Goal: Information Seeking & Learning: Learn about a topic

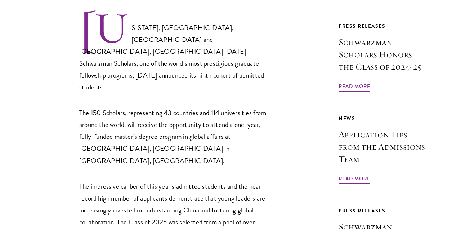
scroll to position [354, 0]
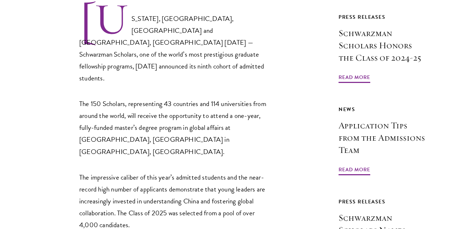
click at [185, 27] on p "[US_STATE], [GEOGRAPHIC_DATA], [GEOGRAPHIC_DATA] and [GEOGRAPHIC_DATA], [GEOGRA…" at bounding box center [176, 43] width 194 height 82
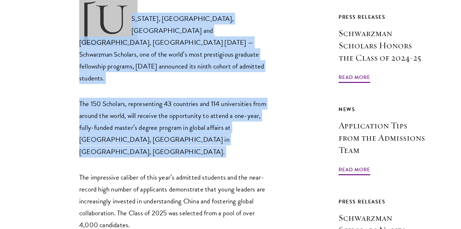
drag, startPoint x: 185, startPoint y: 27, endPoint x: 180, endPoint y: 82, distance: 55.0
click at [180, 98] on p "The 150 Scholars, representing 43 countries and 114 universities from around th…" at bounding box center [176, 127] width 194 height 59
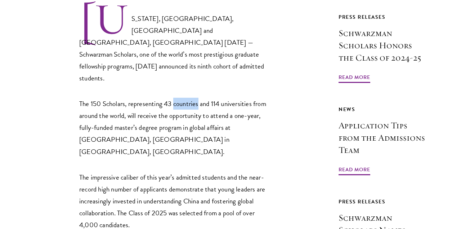
click at [180, 98] on p "The 150 Scholars, representing 43 countries and 114 universities from around th…" at bounding box center [176, 127] width 194 height 59
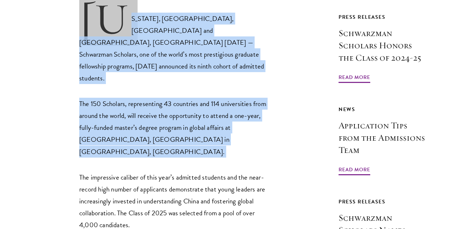
drag, startPoint x: 180, startPoint y: 82, endPoint x: 172, endPoint y: 49, distance: 34.4
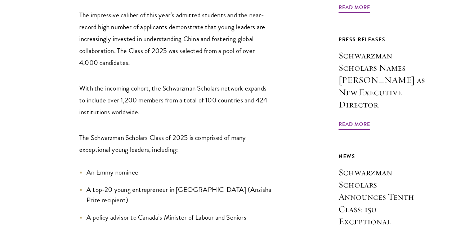
scroll to position [536, 0]
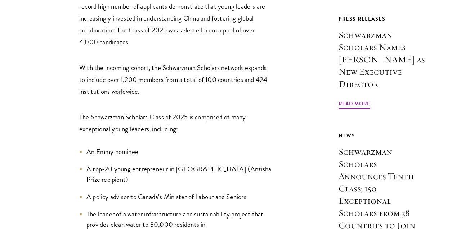
click at [145, 111] on p "The Schwarzman Scholars Class of 2025 is comprised of many exceptional young le…" at bounding box center [176, 123] width 194 height 24
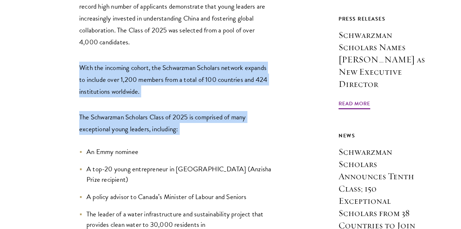
drag, startPoint x: 145, startPoint y: 93, endPoint x: 150, endPoint y: 54, distance: 39.1
click at [150, 62] on p "With the incoming cohort, the Schwarzman Scholars network expands to include ov…" at bounding box center [176, 80] width 194 height 36
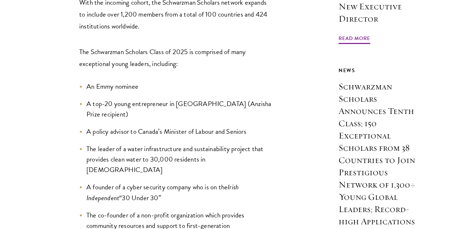
scroll to position [618, 0]
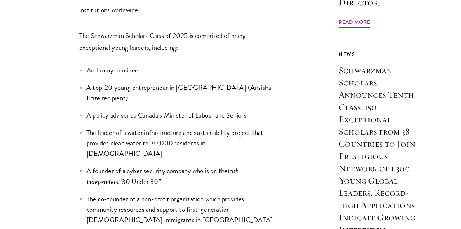
click at [142, 82] on li "A top-20 young entrepreneur in [GEOGRAPHIC_DATA] (Anzisha Prize recipient)" at bounding box center [176, 92] width 194 height 21
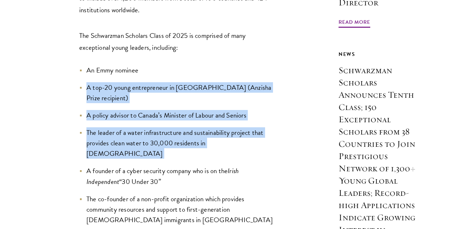
drag, startPoint x: 142, startPoint y: 54, endPoint x: 149, endPoint y: 87, distance: 34.0
click at [149, 127] on li "The leader of a water infrastructure and sustainability project that provides c…" at bounding box center [176, 142] width 194 height 31
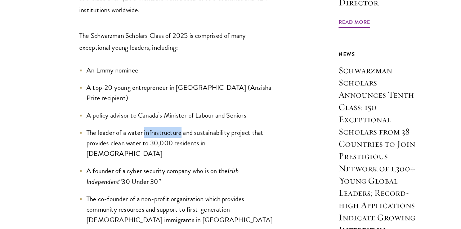
click at [149, 127] on li "The leader of a water infrastructure and sustainability project that provides c…" at bounding box center [176, 142] width 194 height 31
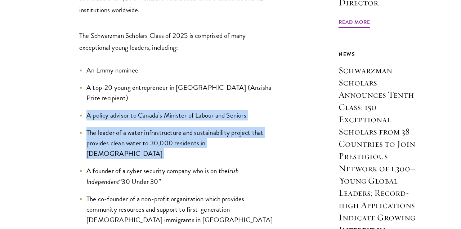
drag, startPoint x: 149, startPoint y: 87, endPoint x: 149, endPoint y: 69, distance: 18.0
click at [149, 110] on li "A policy advisor to Canada’s Minister of Labour and Seniors" at bounding box center [176, 115] width 194 height 10
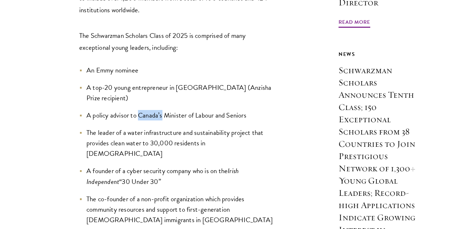
click at [149, 110] on li "A policy advisor to Canada’s Minister of Labour and Seniors" at bounding box center [176, 115] width 194 height 10
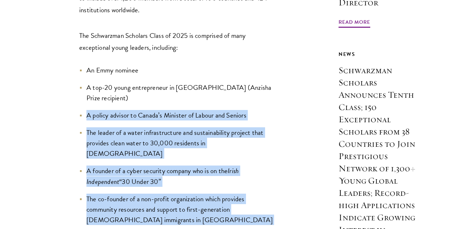
drag, startPoint x: 149, startPoint y: 69, endPoint x: 167, endPoint y: 154, distance: 87.1
click at [167, 193] on li "The co-founder of a non-profit organization which provides community resources …" at bounding box center [176, 208] width 194 height 31
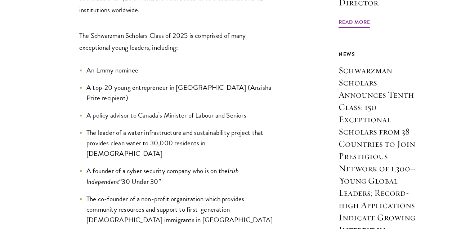
click at [166, 193] on li "The co-founder of a non-profit organization which provides community resources …" at bounding box center [176, 208] width 194 height 31
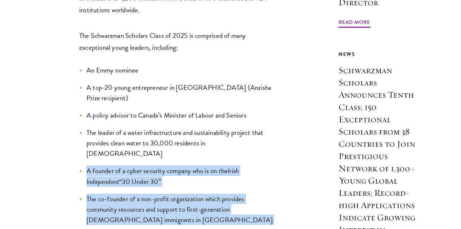
drag, startPoint x: 166, startPoint y: 153, endPoint x: 168, endPoint y: 122, distance: 31.0
click at [168, 165] on li "A founder of a cyber security company who is on the Irish Independent “30 Under…" at bounding box center [176, 175] width 194 height 21
drag, startPoint x: 168, startPoint y: 122, endPoint x: 171, endPoint y: 146, distance: 24.6
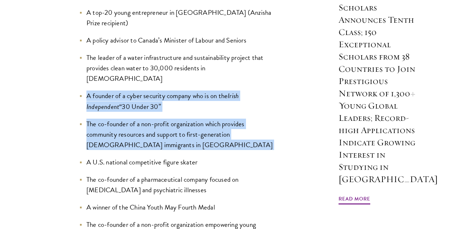
scroll to position [693, 0]
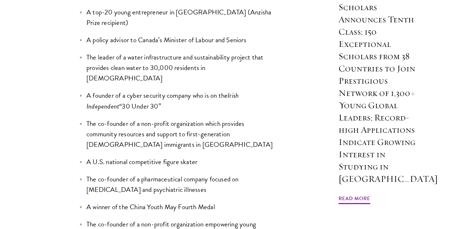
click at [161, 174] on li "The co-founder of a pharmaceutical company focused on [MEDICAL_DATA] and psychi…" at bounding box center [176, 184] width 194 height 21
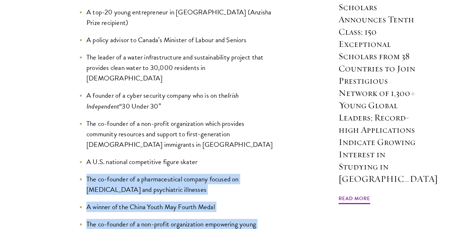
drag, startPoint x: 161, startPoint y: 124, endPoint x: 170, endPoint y: 194, distance: 70.8
click at [170, 194] on ul "An Emmy nominee A top-20 young entrepreneur in [GEOGRAPHIC_DATA] (Anzisha Prize…" at bounding box center [176, 160] width 194 height 340
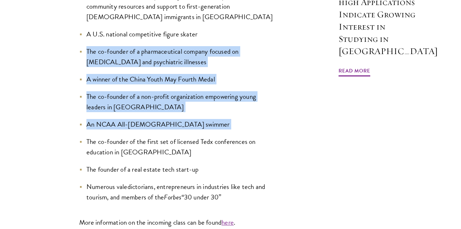
scroll to position [820, 0]
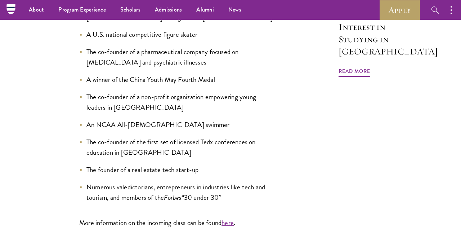
click at [164, 105] on ul "An Emmy nominee A top-20 young entrepreneur in [GEOGRAPHIC_DATA] (Anzisha Prize…" at bounding box center [176, 32] width 194 height 340
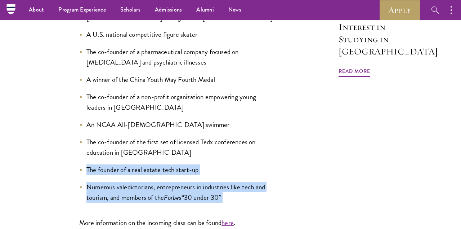
drag, startPoint x: 164, startPoint y: 105, endPoint x: 167, endPoint y: 134, distance: 28.6
click at [167, 134] on ul "An Emmy nominee A top-20 young entrepreneur in [GEOGRAPHIC_DATA] (Anzisha Prize…" at bounding box center [176, 32] width 194 height 340
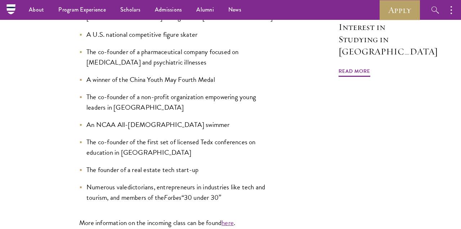
click at [167, 181] on li "Numerous valedictorians, entrepreneurs in industries like tech and tourism, and…" at bounding box center [176, 191] width 194 height 21
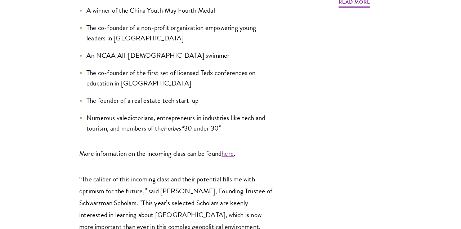
scroll to position [889, 0]
click at [138, 112] on li "Numerous valedictorians, entrepreneurs in industries like tech and tourism, and…" at bounding box center [176, 122] width 194 height 21
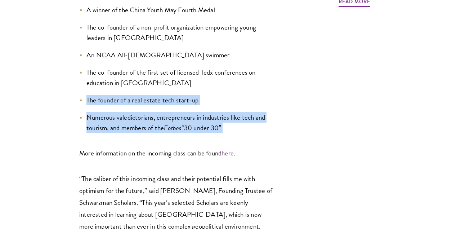
drag, startPoint x: 138, startPoint y: 63, endPoint x: 137, endPoint y: 42, distance: 21.3
click at [137, 95] on li "The founder of a real estate tech start-up" at bounding box center [176, 100] width 194 height 10
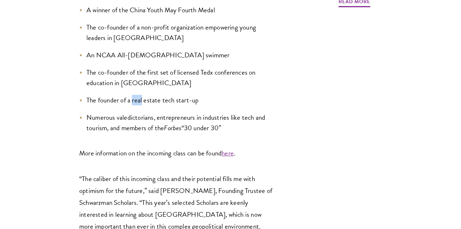
click at [137, 95] on li "The founder of a real estate tech start-up" at bounding box center [176, 100] width 194 height 10
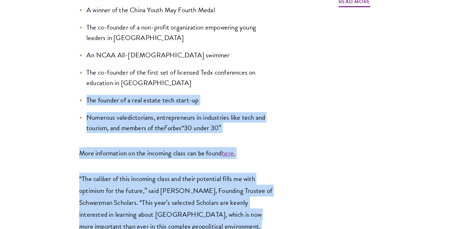
drag, startPoint x: 137, startPoint y: 42, endPoint x: 158, endPoint y: 141, distance: 101.2
click at [158, 172] on p "“The caliber of this incoming class and their potential fills me with optimism …" at bounding box center [176, 213] width 194 height 83
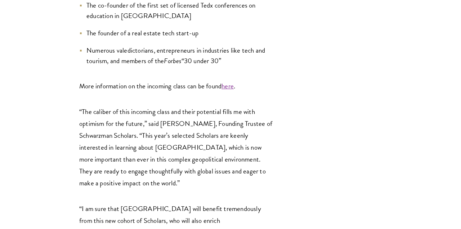
scroll to position [959, 0]
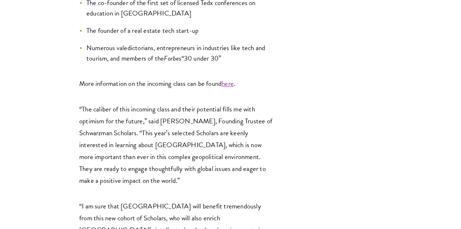
click at [118, 103] on p "“The caliber of this incoming class and their potential fills me with optimism …" at bounding box center [176, 144] width 194 height 83
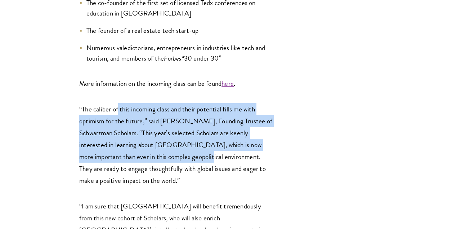
drag, startPoint x: 118, startPoint y: 48, endPoint x: 145, endPoint y: 99, distance: 58.0
click at [149, 103] on p "“The caliber of this incoming class and their potential fills me with optimism …" at bounding box center [176, 144] width 194 height 83
click at [145, 103] on p "“The caliber of this incoming class and their potential fills me with optimism …" at bounding box center [176, 144] width 194 height 83
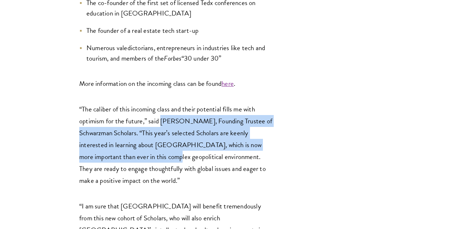
drag, startPoint x: 145, startPoint y: 99, endPoint x: 174, endPoint y: 69, distance: 40.7
click at [174, 103] on p "“The caliber of this incoming class and their potential fills me with optimism …" at bounding box center [176, 144] width 194 height 83
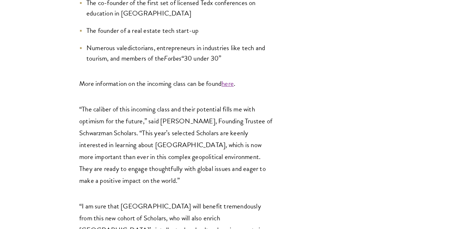
click at [174, 103] on p "“The caliber of this incoming class and their potential fills me with optimism …" at bounding box center [176, 144] width 194 height 83
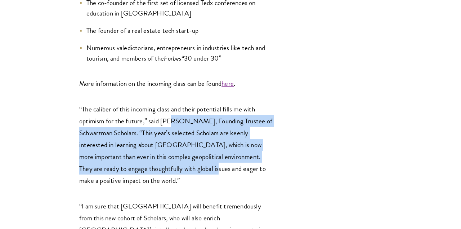
drag, startPoint x: 172, startPoint y: 69, endPoint x: 188, endPoint y: 119, distance: 51.8
click at [188, 119] on p "“The caliber of this incoming class and their potential fills me with optimism …" at bounding box center [176, 144] width 194 height 83
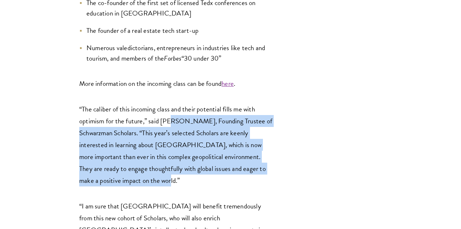
click at [188, 119] on p "“The caliber of this incoming class and their potential fills me with optimism …" at bounding box center [176, 144] width 194 height 83
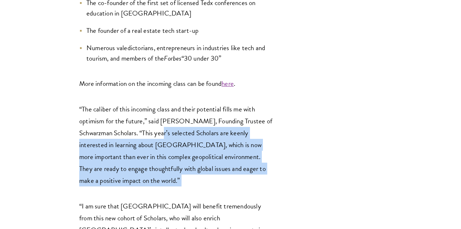
drag, startPoint x: 188, startPoint y: 119, endPoint x: 178, endPoint y: 76, distance: 43.8
click at [178, 103] on p "“The caliber of this incoming class and their potential fills me with optimism …" at bounding box center [176, 144] width 194 height 83
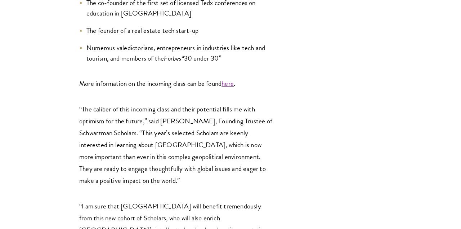
click at [178, 103] on p "“The caliber of this incoming class and their potential fills me with optimism …" at bounding box center [176, 144] width 194 height 83
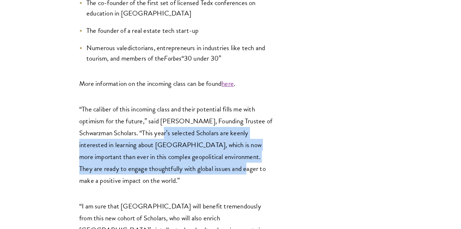
drag, startPoint x: 178, startPoint y: 76, endPoint x: 198, endPoint y: 118, distance: 46.4
click at [198, 118] on p "“The caliber of this incoming class and their potential fills me with optimism …" at bounding box center [176, 144] width 194 height 83
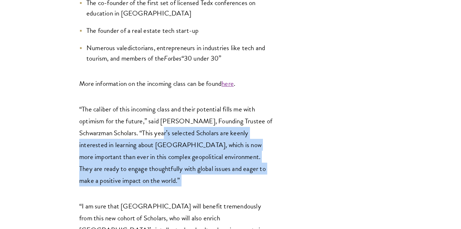
click at [198, 118] on p "“The caliber of this incoming class and their potential fills me with optimism …" at bounding box center [176, 144] width 194 height 83
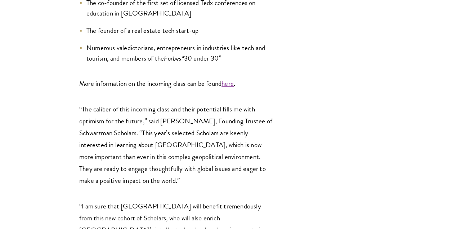
scroll to position [1040, 0]
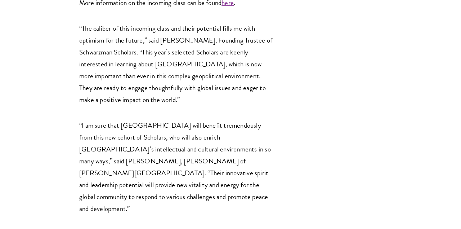
click at [113, 119] on p "“I am sure that [GEOGRAPHIC_DATA] will benefit tremendously from this new cohor…" at bounding box center [176, 166] width 194 height 95
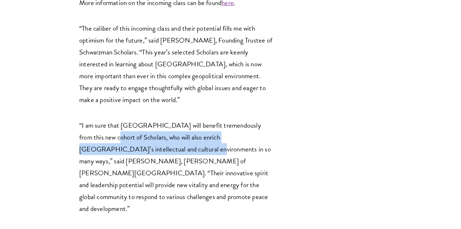
drag, startPoint x: 113, startPoint y: 79, endPoint x: 129, endPoint y: 91, distance: 19.7
click at [129, 119] on p "“I am sure that [GEOGRAPHIC_DATA] will benefit tremendously from this new cohor…" at bounding box center [176, 166] width 194 height 95
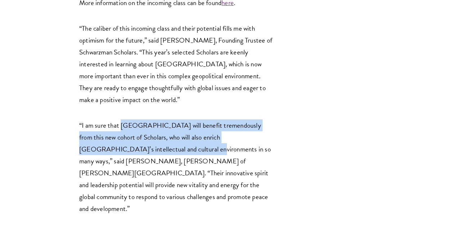
drag, startPoint x: 129, startPoint y: 91, endPoint x: 124, endPoint y: 65, distance: 27.0
click at [124, 119] on p "“I am sure that [GEOGRAPHIC_DATA] will benefit tremendously from this new cohor…" at bounding box center [176, 166] width 194 height 95
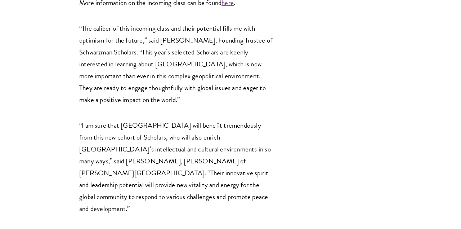
click at [125, 119] on p "“I am sure that [GEOGRAPHIC_DATA] will benefit tremendously from this new cohor…" at bounding box center [176, 166] width 194 height 95
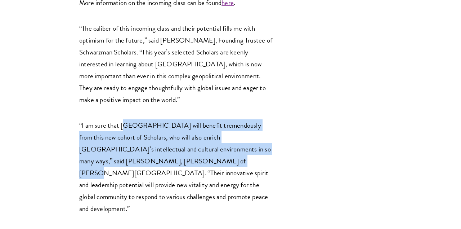
drag, startPoint x: 124, startPoint y: 66, endPoint x: 150, endPoint y: 104, distance: 46.1
click at [150, 119] on p "“I am sure that [GEOGRAPHIC_DATA] will benefit tremendously from this new cohor…" at bounding box center [176, 166] width 194 height 95
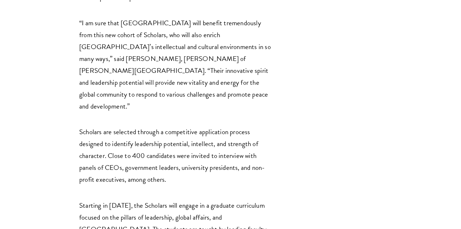
scroll to position [1146, 0]
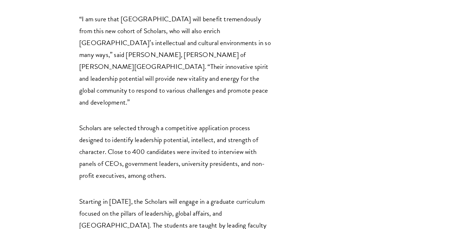
click at [138, 122] on p "Scholars are selected through a competitive application process designed to ide…" at bounding box center [176, 151] width 194 height 59
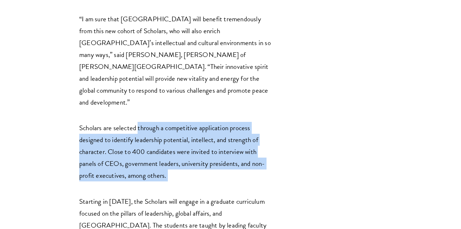
drag, startPoint x: 138, startPoint y: 49, endPoint x: 178, endPoint y: 92, distance: 59.3
click at [178, 122] on p "Scholars are selected through a competitive application process designed to ide…" at bounding box center [176, 151] width 194 height 59
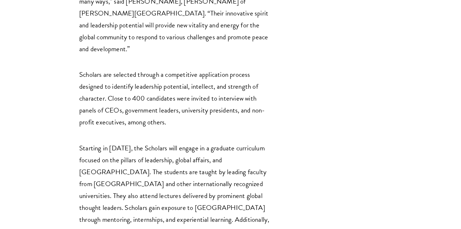
scroll to position [1200, 0]
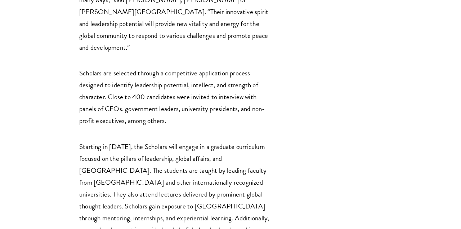
click at [127, 140] on p "Starting in [DATE], the Scholars will engage in a graduate curriculum focused o…" at bounding box center [176, 193] width 194 height 107
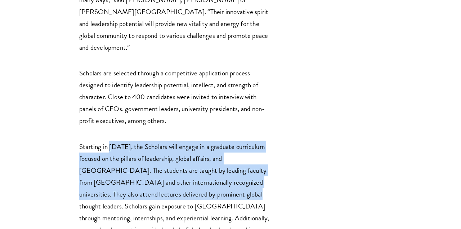
drag, startPoint x: 127, startPoint y: 66, endPoint x: 194, endPoint y: 108, distance: 79.2
click at [194, 140] on p "Starting in [DATE], the Scholars will engage in a graduate curriculum focused o…" at bounding box center [176, 193] width 194 height 107
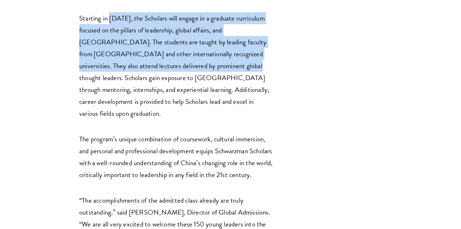
scroll to position [1355, 0]
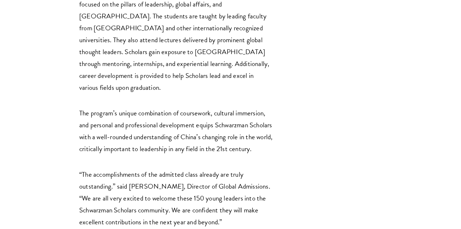
click at [93, 168] on p "“The accomplishments of the admitted class already are truly outstanding.” said…" at bounding box center [176, 197] width 194 height 59
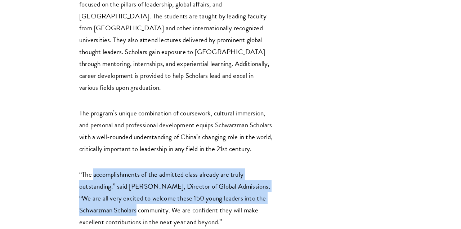
drag, startPoint x: 93, startPoint y: 89, endPoint x: 137, endPoint y: 134, distance: 62.4
click at [137, 168] on p "“The accomplishments of the admitted class already are truly outstanding.” said…" at bounding box center [176, 197] width 194 height 59
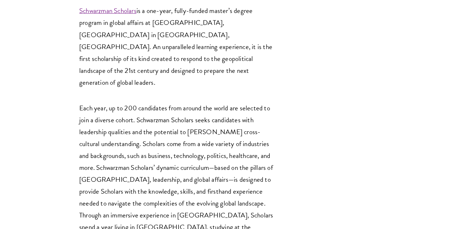
scroll to position [1617, 0]
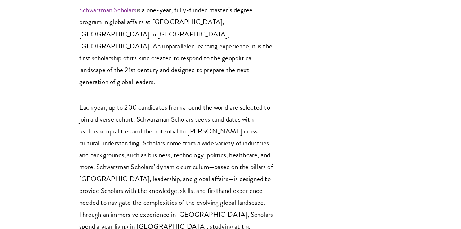
click at [125, 101] on p "Each year, up to 200 candidates from around the world are selected to join a di…" at bounding box center [176, 178] width 194 height 155
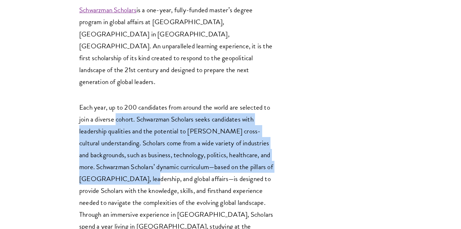
drag, startPoint x: 125, startPoint y: 26, endPoint x: 156, endPoint y: 83, distance: 64.6
click at [157, 101] on p "Each year, up to 200 candidates from around the world are selected to join a di…" at bounding box center [176, 178] width 194 height 155
click at [156, 101] on p "Each year, up to 200 candidates from around the world are selected to join a di…" at bounding box center [176, 178] width 194 height 155
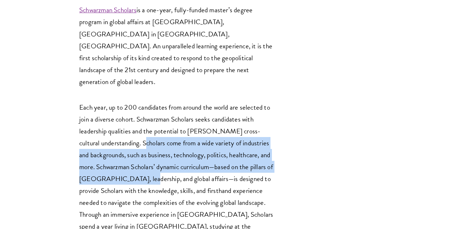
drag, startPoint x: 156, startPoint y: 84, endPoint x: 144, endPoint y: 45, distance: 40.3
click at [144, 101] on p "Each year, up to 200 candidates from around the world are selected to join a di…" at bounding box center [176, 178] width 194 height 155
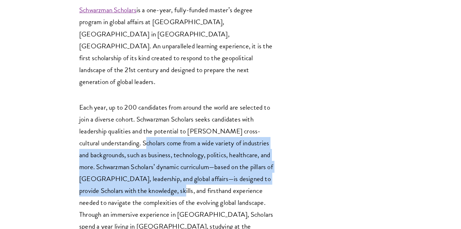
drag, startPoint x: 144, startPoint y: 45, endPoint x: 164, endPoint y: 97, distance: 55.6
click at [164, 101] on p "Each year, up to 200 candidates from around the world are selected to join a di…" at bounding box center [176, 178] width 194 height 155
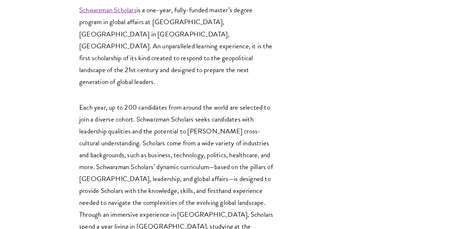
click at [164, 101] on p "Each year, up to 200 candidates from around the world are selected to join a di…" at bounding box center [176, 178] width 194 height 155
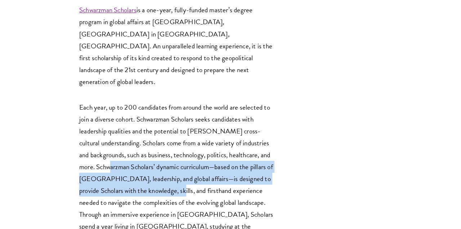
drag, startPoint x: 164, startPoint y: 97, endPoint x: 148, endPoint y: 74, distance: 28.2
click at [148, 101] on p "Each year, up to 200 candidates from around the world are selected to join a di…" at bounding box center [176, 178] width 194 height 155
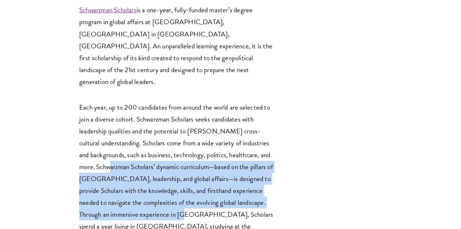
drag, startPoint x: 148, startPoint y: 74, endPoint x: 189, endPoint y: 128, distance: 68.0
click at [189, 128] on p "Each year, up to 200 candidates from around the world are selected to join a di…" at bounding box center [176, 178] width 194 height 155
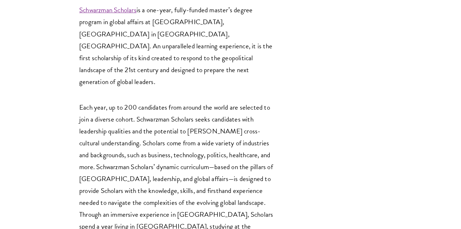
click at [190, 128] on p "Each year, up to 200 candidates from around the world are selected to join a di…" at bounding box center [176, 178] width 194 height 155
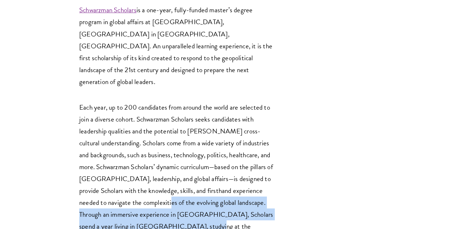
drag, startPoint x: 190, startPoint y: 128, endPoint x: 180, endPoint y: 108, distance: 23.0
click at [180, 108] on p "Each year, up to 200 candidates from around the world are selected to join a di…" at bounding box center [176, 178] width 194 height 155
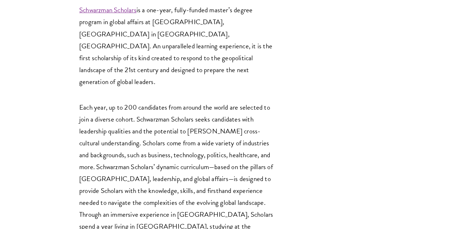
click at [180, 108] on p "Each year, up to 200 candidates from around the world are selected to join a di…" at bounding box center [176, 178] width 194 height 155
